Goal: Task Accomplishment & Management: Manage account settings

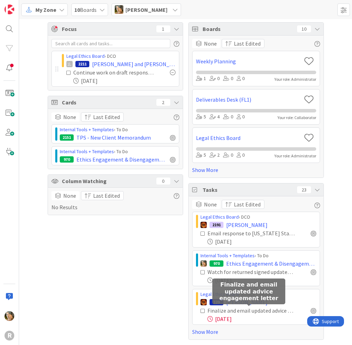
click at [244, 312] on div "Finalize and email updated advice engagement letter" at bounding box center [252, 310] width 88 height 8
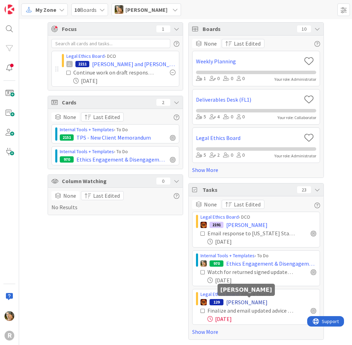
click at [244, 302] on span "[PERSON_NAME]" at bounding box center [246, 302] width 41 height 8
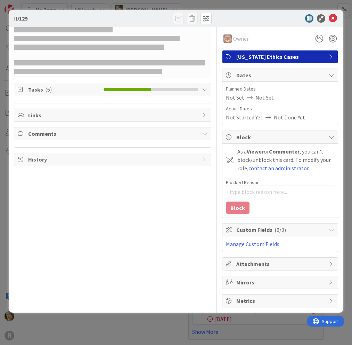
type textarea "x"
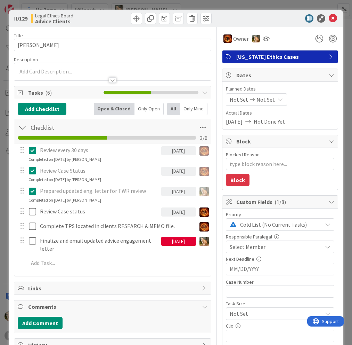
click at [172, 243] on div "[DATE]" at bounding box center [178, 241] width 35 height 9
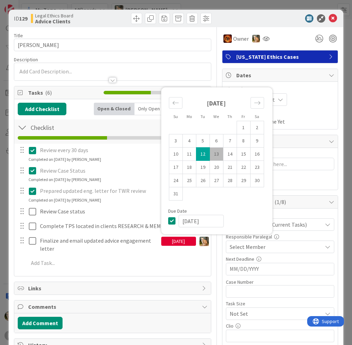
scroll to position [104, 0]
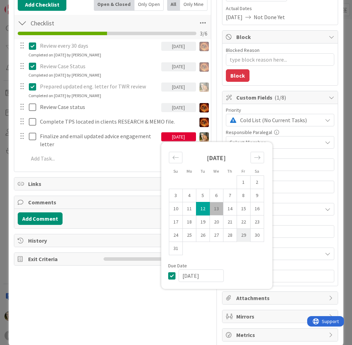
click at [239, 237] on td "29" at bounding box center [244, 235] width 14 height 13
type input "[DATE]"
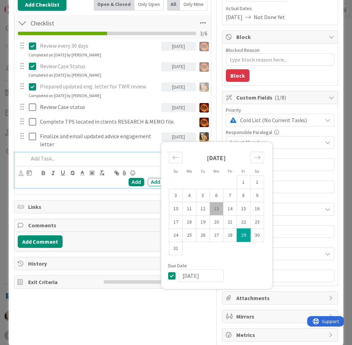
click at [113, 154] on p at bounding box center [117, 158] width 177 height 8
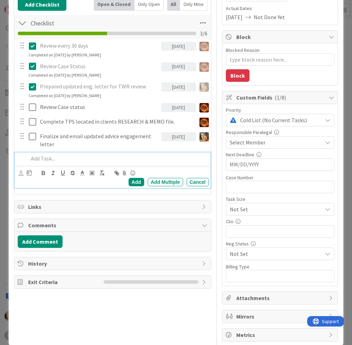
scroll to position [0, 0]
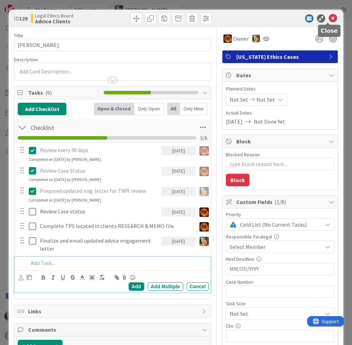
click at [329, 17] on icon at bounding box center [333, 18] width 8 height 8
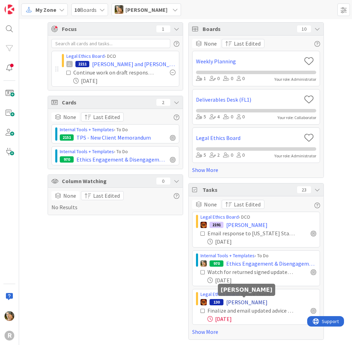
click at [242, 303] on span "[PERSON_NAME]" at bounding box center [246, 302] width 41 height 8
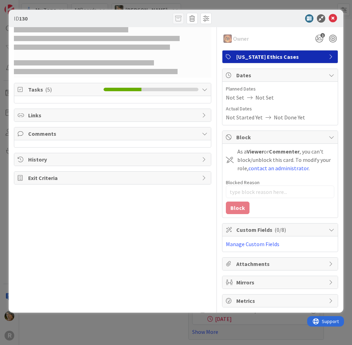
type textarea "x"
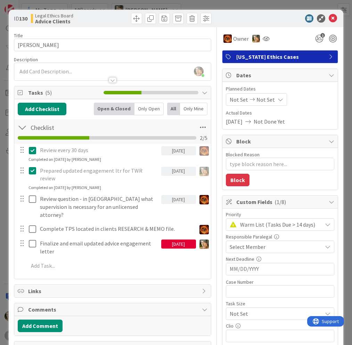
click at [171, 239] on div "[DATE]" at bounding box center [178, 243] width 35 height 9
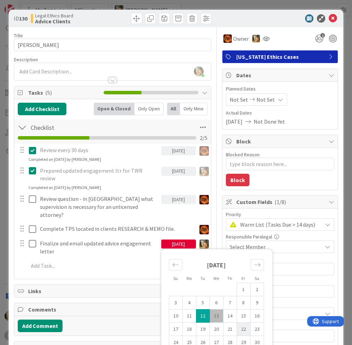
click at [242, 322] on td "22" at bounding box center [244, 328] width 14 height 13
type input "[DATE]"
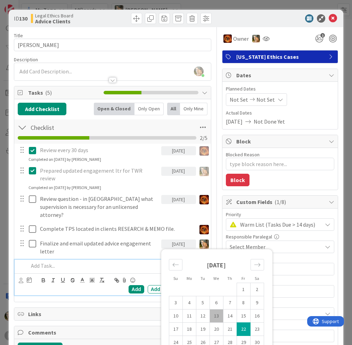
click at [118, 262] on p at bounding box center [117, 266] width 177 height 8
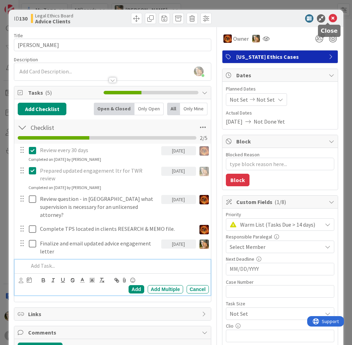
click at [330, 17] on icon at bounding box center [333, 18] width 8 height 8
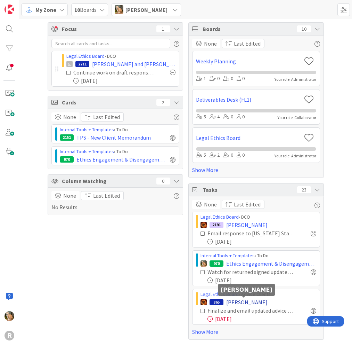
click at [246, 302] on span "[PERSON_NAME]" at bounding box center [246, 302] width 41 height 8
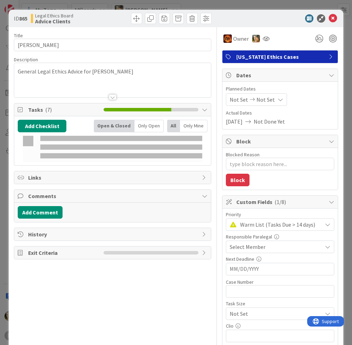
type textarea "x"
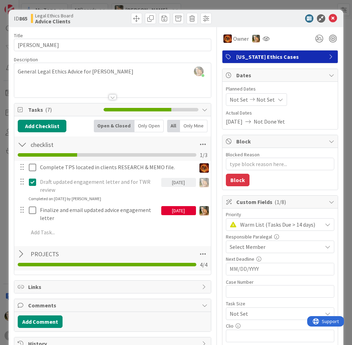
click at [166, 211] on div "[DATE]" at bounding box center [178, 210] width 35 height 9
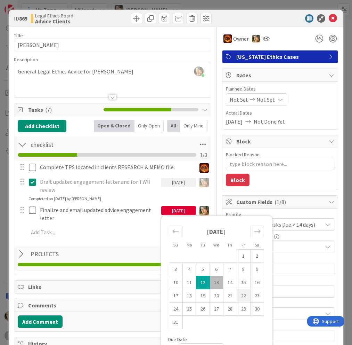
click at [242, 296] on td "22" at bounding box center [244, 295] width 14 height 13
type input "[DATE]"
click at [329, 14] on icon at bounding box center [333, 18] width 8 height 8
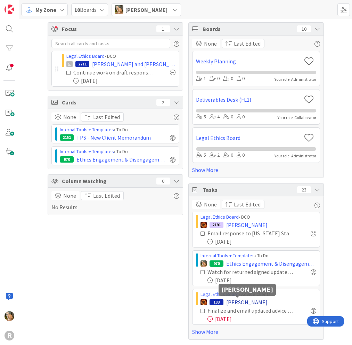
click at [238, 304] on span "[PERSON_NAME]" at bounding box center [246, 302] width 41 height 8
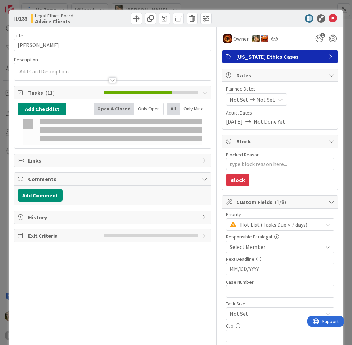
type textarea "x"
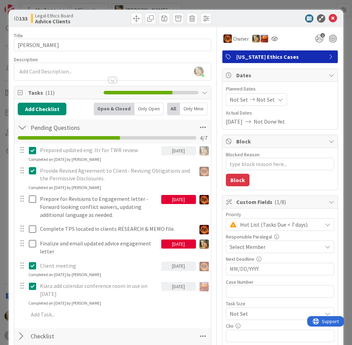
click at [178, 242] on div "[DATE]" at bounding box center [178, 243] width 35 height 9
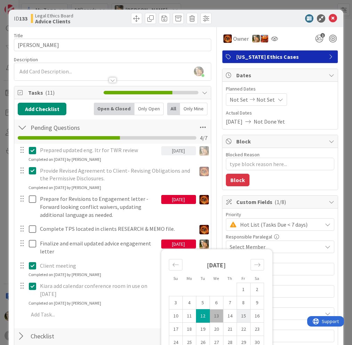
click at [238, 316] on td "15" at bounding box center [244, 315] width 14 height 13
type input "[DATE]"
type textarea "x"
click at [239, 324] on td "22" at bounding box center [244, 328] width 14 height 13
type input "[DATE]"
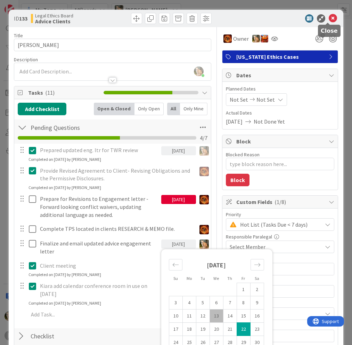
click at [329, 19] on icon at bounding box center [333, 18] width 8 height 8
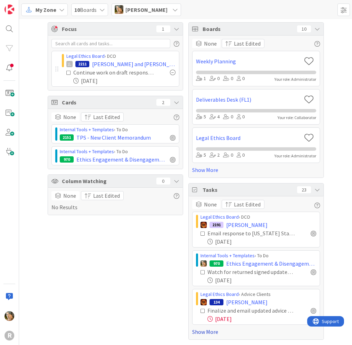
click at [208, 333] on link "Show More" at bounding box center [256, 331] width 128 height 8
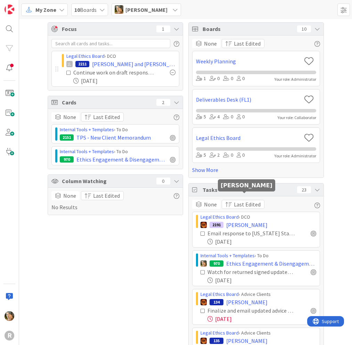
scroll to position [106, 0]
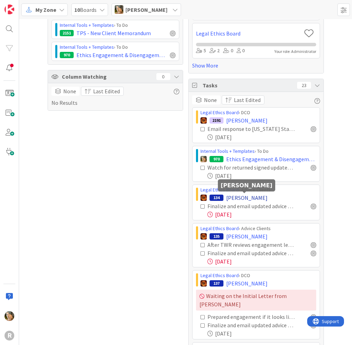
click at [232, 197] on span "[PERSON_NAME]" at bounding box center [246, 197] width 41 height 8
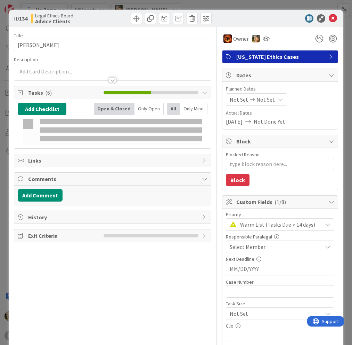
type textarea "x"
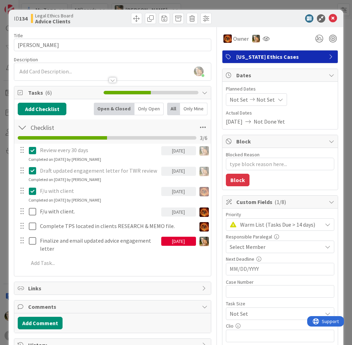
click at [178, 241] on div "[DATE]" at bounding box center [178, 241] width 35 height 9
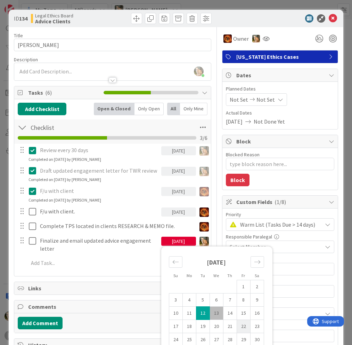
click at [240, 326] on td "22" at bounding box center [244, 326] width 14 height 13
type input "[DATE]"
click at [329, 19] on icon at bounding box center [333, 18] width 8 height 8
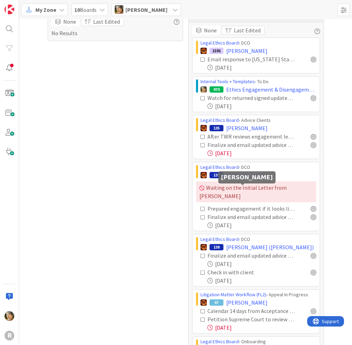
scroll to position [280, 0]
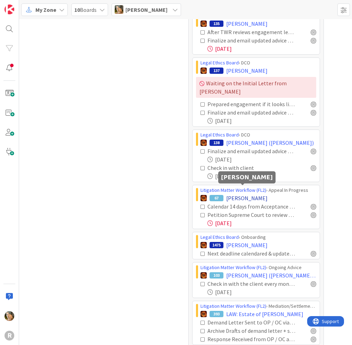
click at [242, 194] on span "[PERSON_NAME]" at bounding box center [246, 198] width 41 height 8
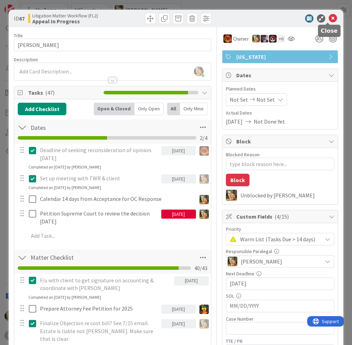
click at [329, 20] on icon at bounding box center [333, 18] width 8 height 8
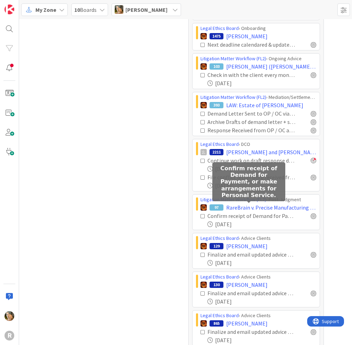
scroll to position [579, 0]
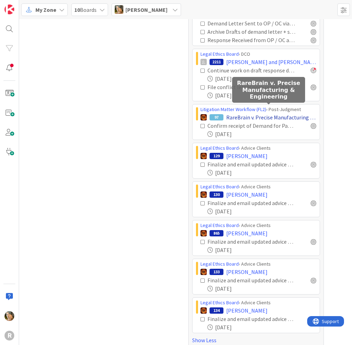
click at [237, 113] on span "RareBrain v. Precise Manufacturing & Engineering" at bounding box center [271, 117] width 90 height 8
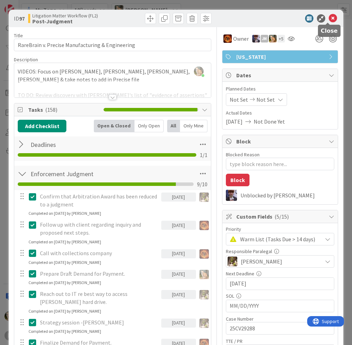
click at [329, 18] on icon at bounding box center [333, 18] width 8 height 8
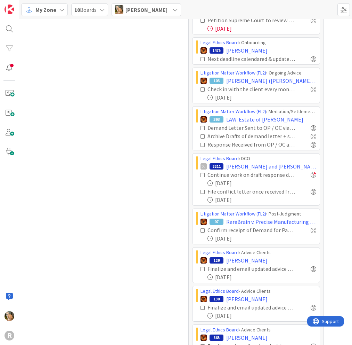
scroll to position [405, 0]
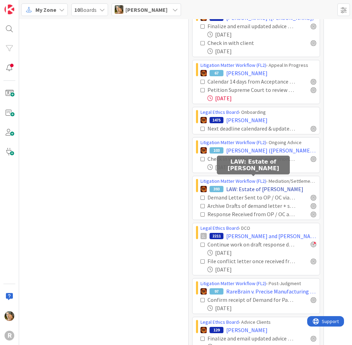
click at [249, 185] on span "LAW: Estate of [PERSON_NAME]" at bounding box center [264, 189] width 77 height 8
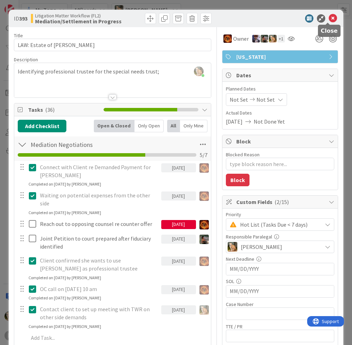
click at [329, 17] on icon at bounding box center [333, 18] width 8 height 8
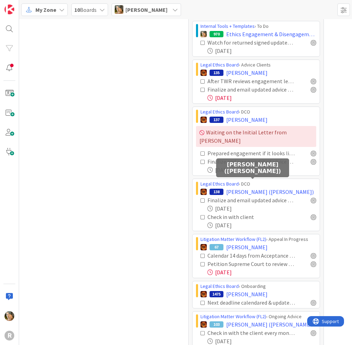
scroll to position [197, 0]
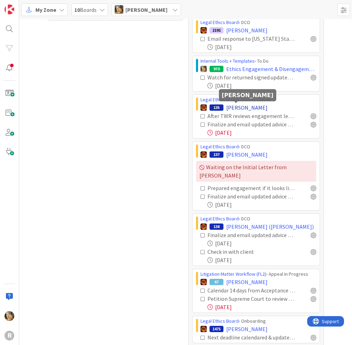
click at [232, 109] on span "[PERSON_NAME]" at bounding box center [246, 107] width 41 height 8
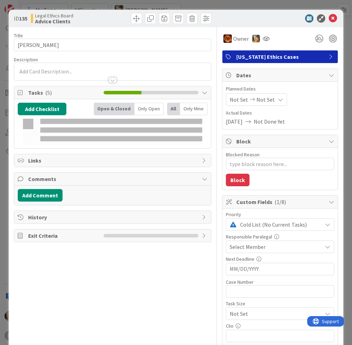
type textarea "x"
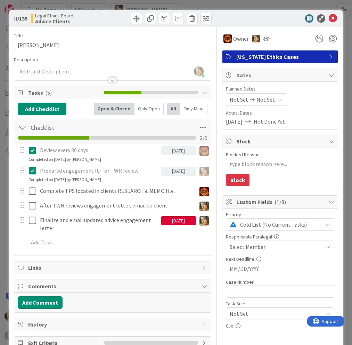
click at [180, 219] on div "[DATE]" at bounding box center [178, 220] width 35 height 9
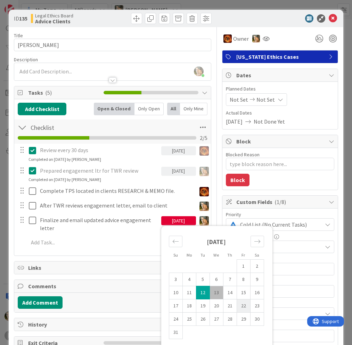
click at [240, 306] on td "22" at bounding box center [244, 305] width 14 height 13
type input "[DATE]"
click at [329, 17] on icon at bounding box center [333, 18] width 8 height 8
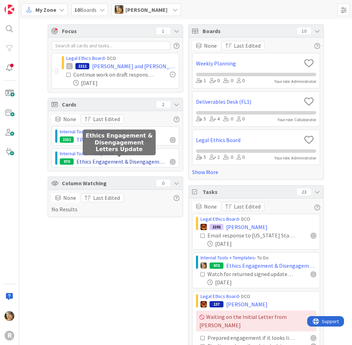
click at [102, 161] on span "Ethics Engagement & Disengagement Letters Update" at bounding box center [122, 161] width 91 height 8
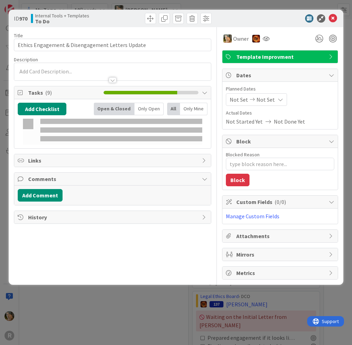
type textarea "x"
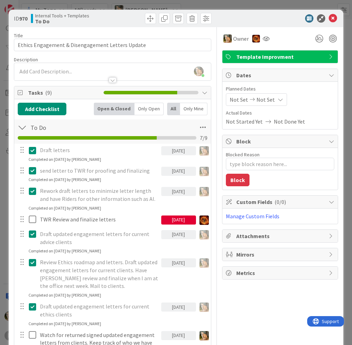
click at [168, 219] on div "[DATE]" at bounding box center [178, 219] width 35 height 9
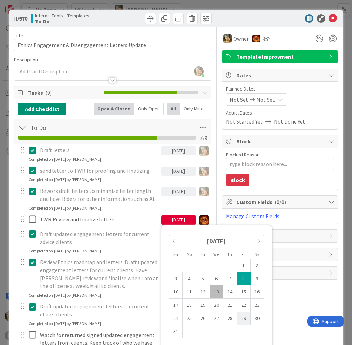
click at [239, 318] on td "29" at bounding box center [244, 317] width 14 height 13
type input "[DATE]"
click at [149, 206] on div "Rework draft letters to minimize letter length and have Riders for other inform…" at bounding box center [113, 198] width 196 height 26
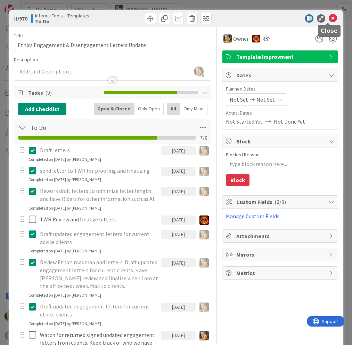
click at [329, 19] on icon at bounding box center [333, 18] width 8 height 8
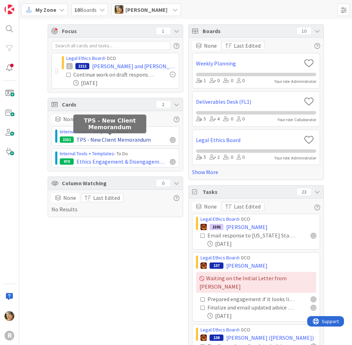
click at [87, 138] on span "TPS - New Client Memorandum" at bounding box center [114, 139] width 74 height 8
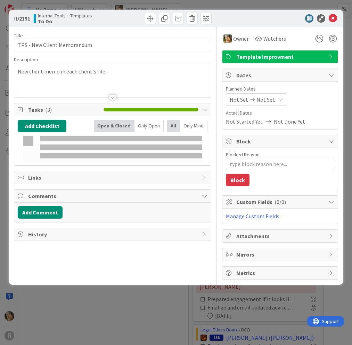
type textarea "x"
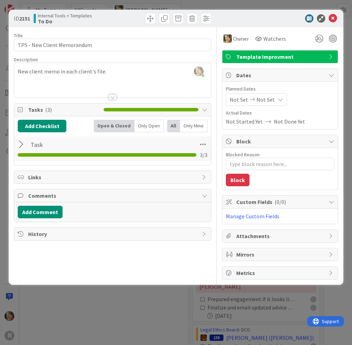
click at [76, 71] on div "[PERSON_NAME] just joined New client memo in each client's file." at bounding box center [112, 80] width 197 height 34
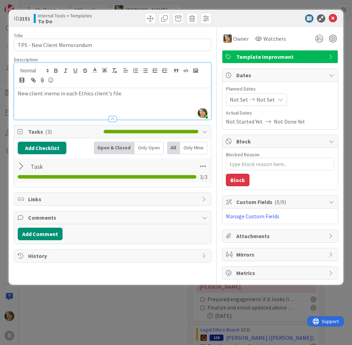
click at [109, 93] on p "New client memo in each Ethics client's file." at bounding box center [113, 93] width 190 height 8
type textarea "x"
click at [332, 19] on icon at bounding box center [333, 18] width 8 height 8
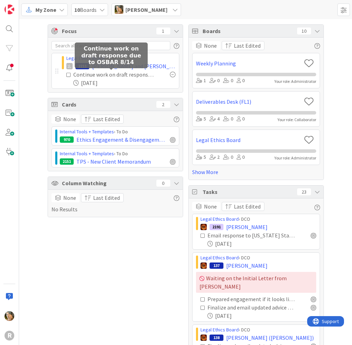
click at [113, 75] on div "Continue work on draft response due to OSBAR 8/14" at bounding box center [113, 74] width 81 height 8
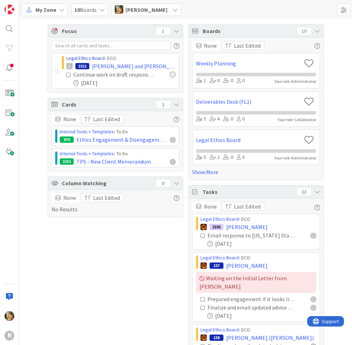
drag, startPoint x: 64, startPoint y: 65, endPoint x: 69, endPoint y: 58, distance: 8.2
click at [69, 58] on link "Legal Ethics Board" at bounding box center [85, 58] width 38 height 6
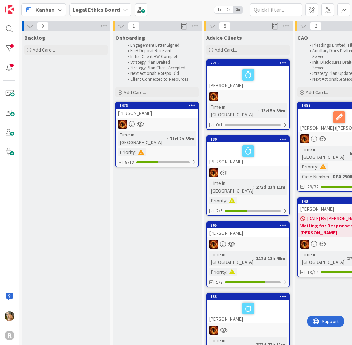
click at [62, 8] on icon at bounding box center [60, 10] width 6 height 6
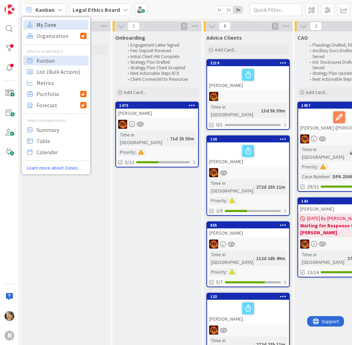
click at [62, 22] on span "My Zone" at bounding box center [62, 24] width 50 height 10
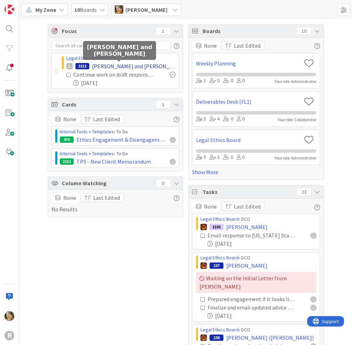
click at [138, 65] on span "[PERSON_NAME] and [PERSON_NAME]" at bounding box center [133, 66] width 83 height 8
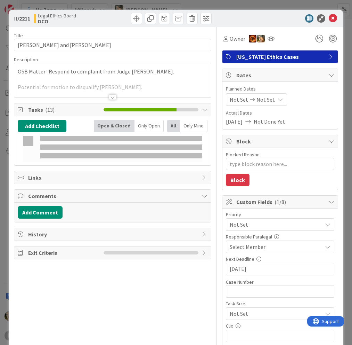
type textarea "x"
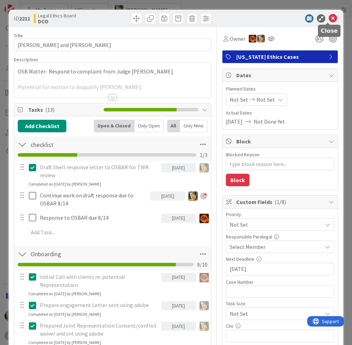
click at [329, 18] on icon at bounding box center [333, 18] width 8 height 8
